Goal: Use online tool/utility: Utilize a website feature to perform a specific function

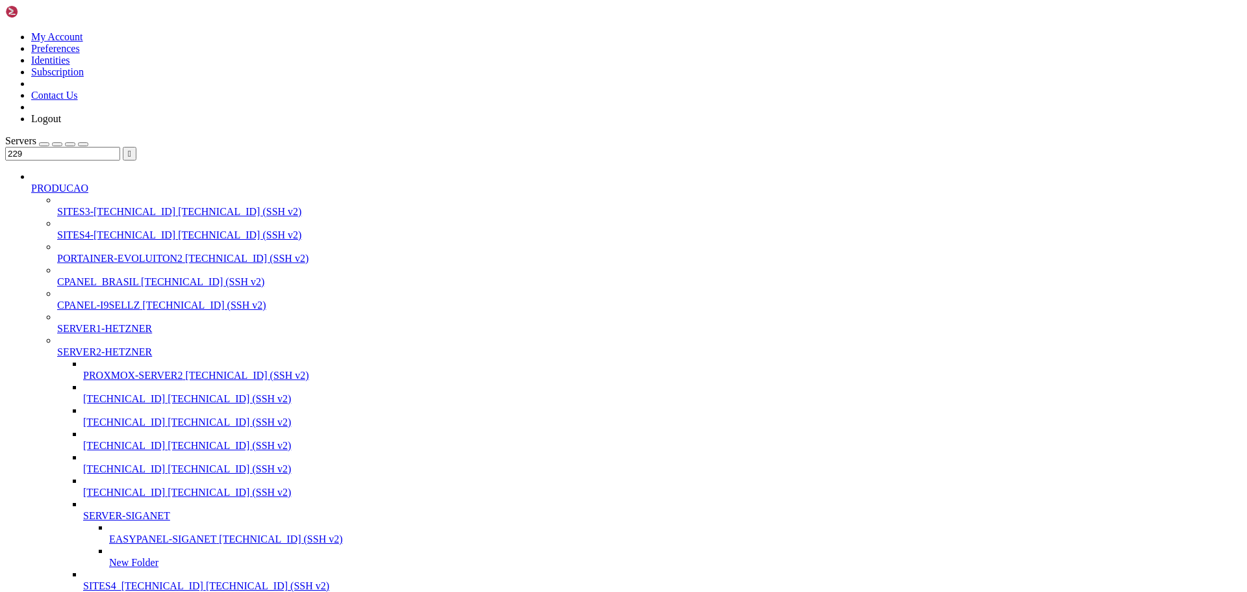
scroll to position [232, 0]
click at [219, 533] on span "94.130.164.229 (SSH v2)" at bounding box center [280, 538] width 123 height 11
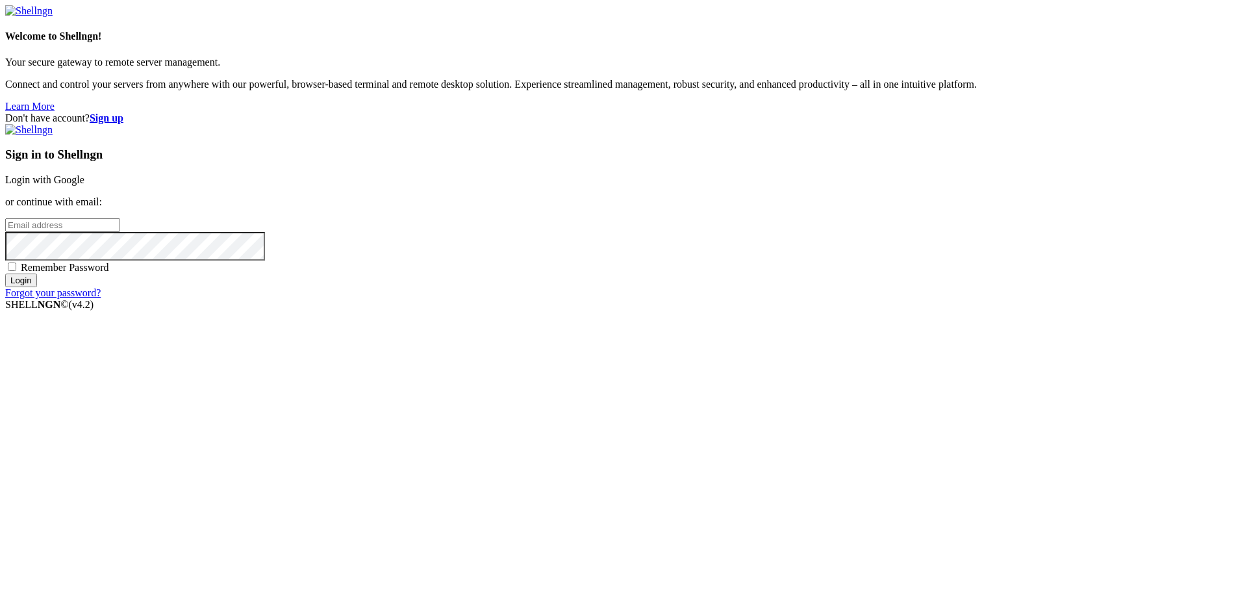
click at [84, 185] on link "Login with Google" at bounding box center [44, 179] width 79 height 11
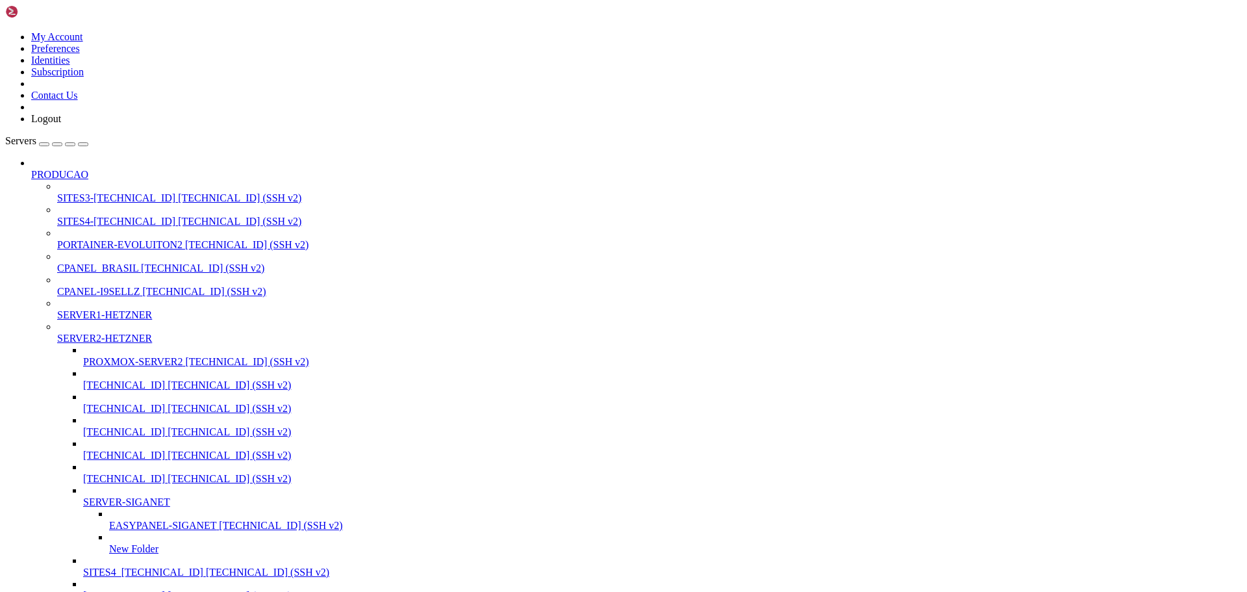
type input "/root"
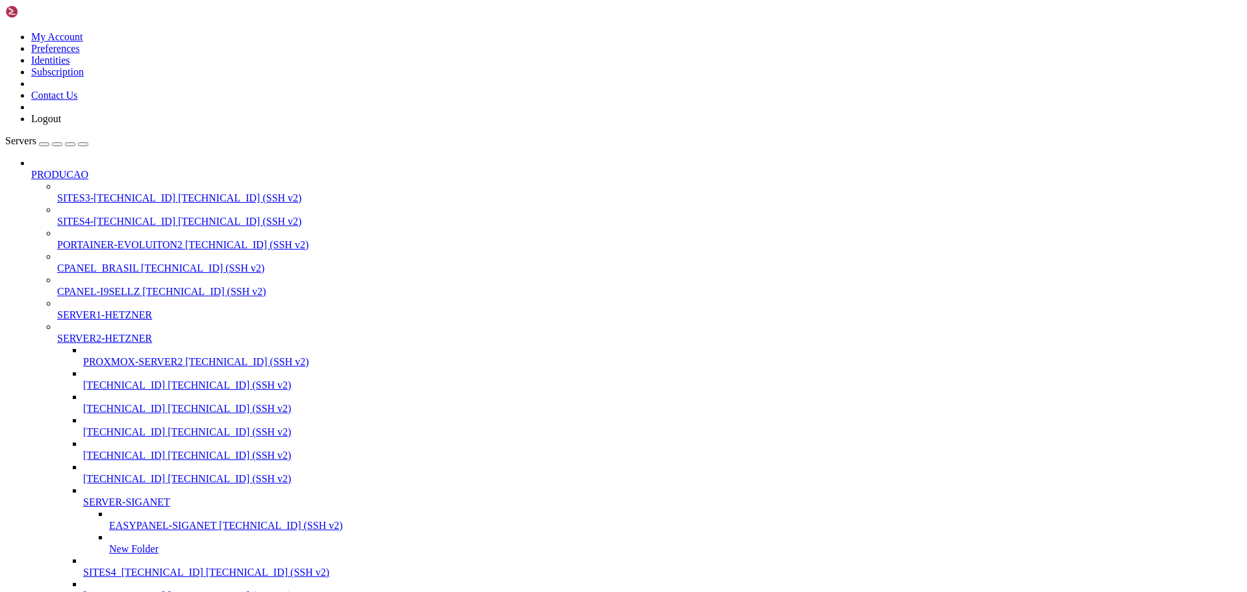
drag, startPoint x: 156, startPoint y: 1894, endPoint x: 167, endPoint y: 1918, distance: 26.5
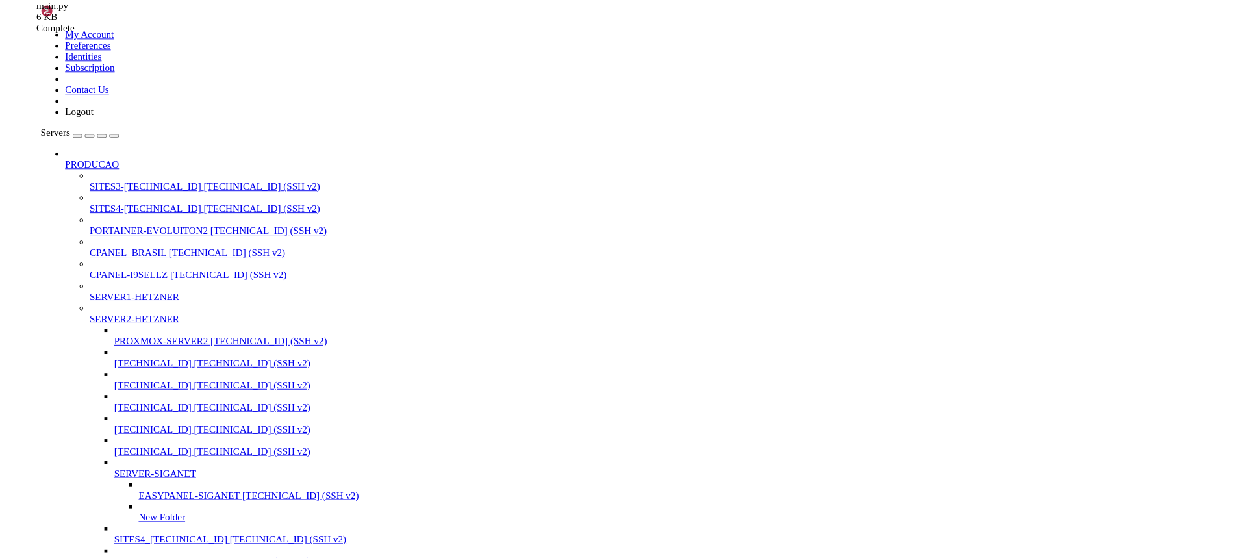
scroll to position [4087, 0]
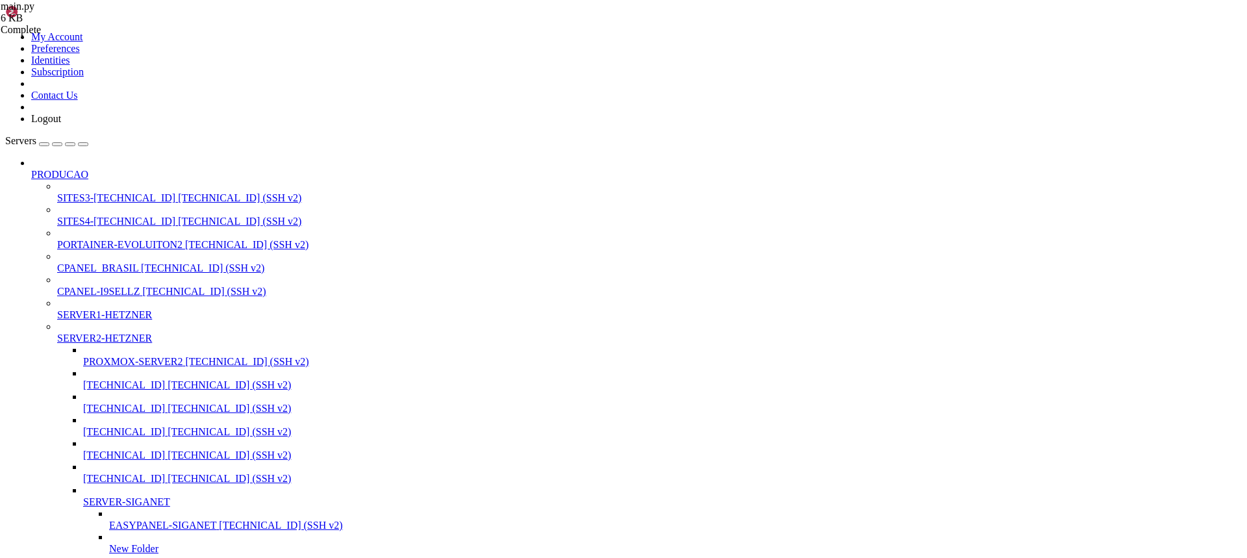
scroll to position [4595, 0]
drag, startPoint x: 32, startPoint y: 1816, endPoint x: 129, endPoint y: 1838, distance: 98.7
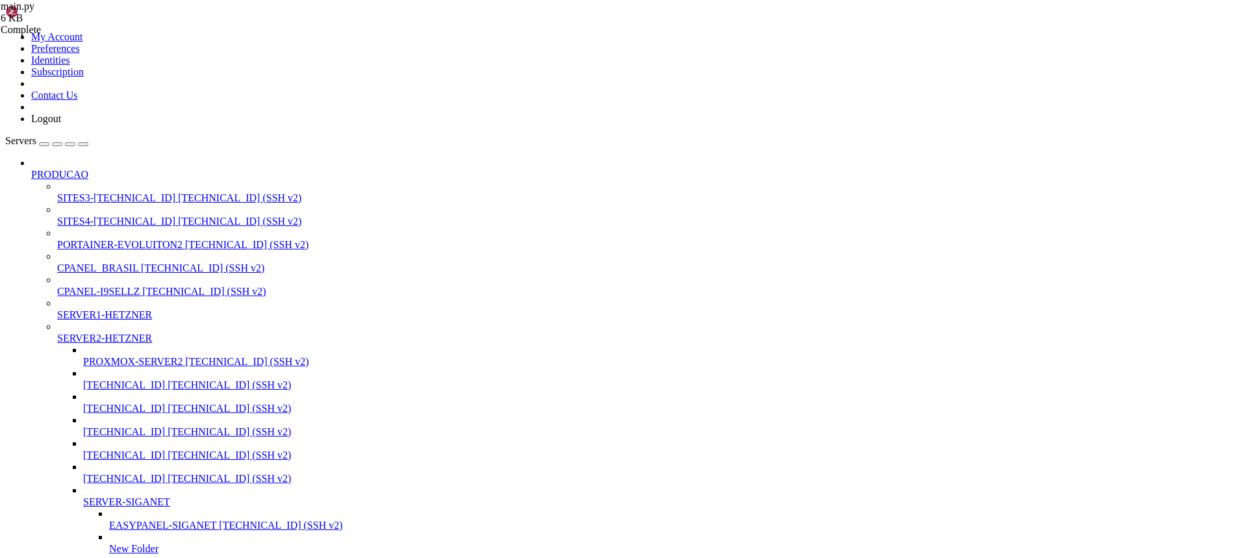
scroll to position [4794, 0]
drag, startPoint x: 31, startPoint y: 1943, endPoint x: 164, endPoint y: 1939, distance: 132.6
drag, startPoint x: 186, startPoint y: 1941, endPoint x: 33, endPoint y: 1939, distance: 153.3
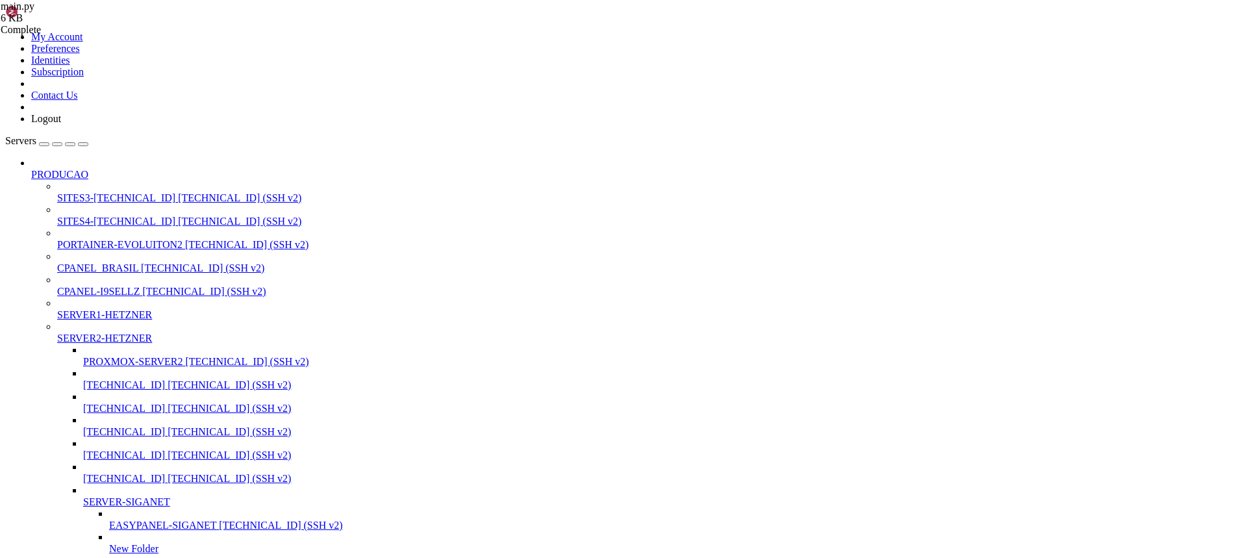
drag, startPoint x: 45, startPoint y: 1939, endPoint x: 348, endPoint y: 2012, distance: 311.4
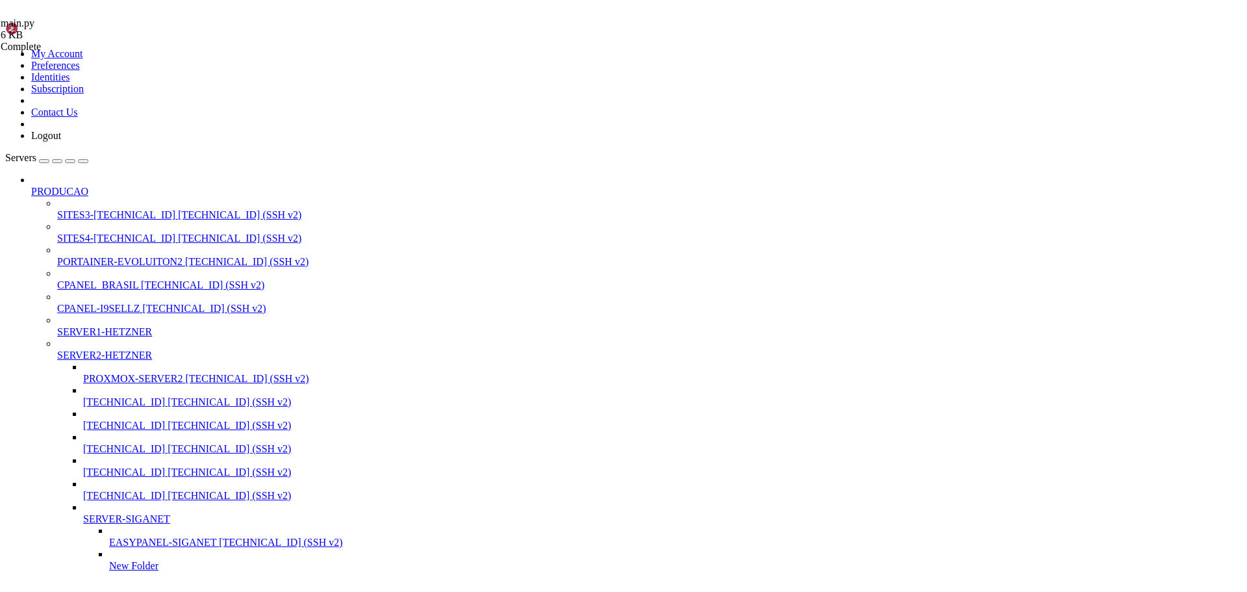
scroll to position [7006, 0]
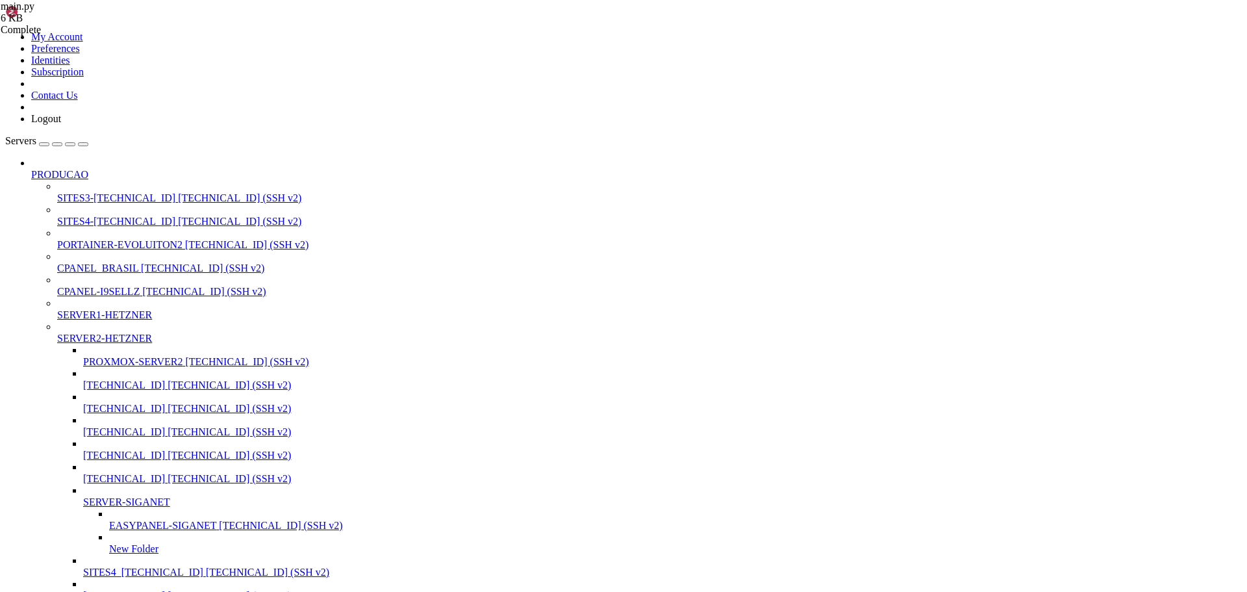
scroll to position [9631, 0]
